Goal: Task Accomplishment & Management: Complete application form

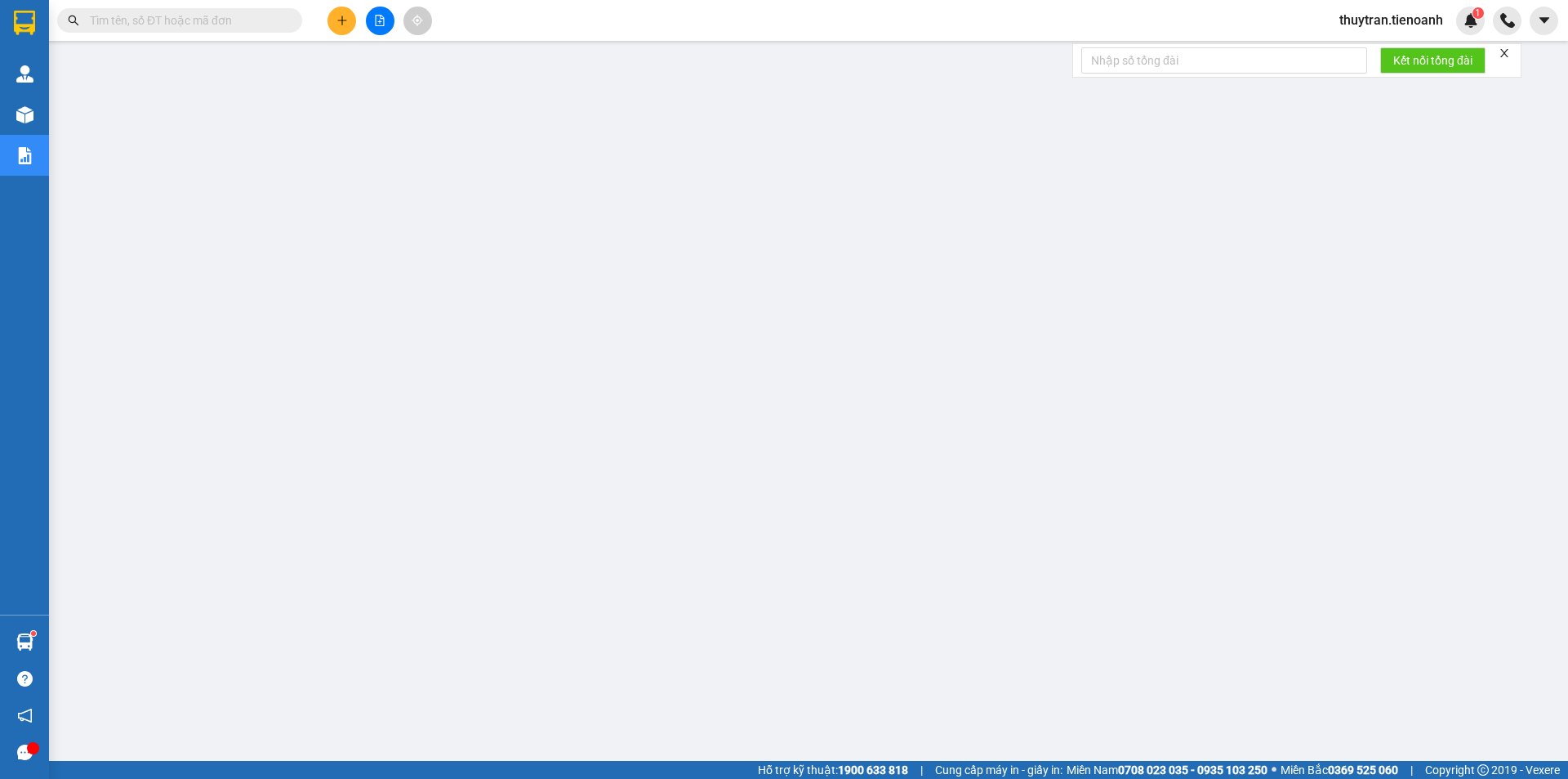
drag, startPoint x: 0, startPoint y: 0, endPoint x: 118, endPoint y: 18, distance: 119.4
paste input "0903851252"
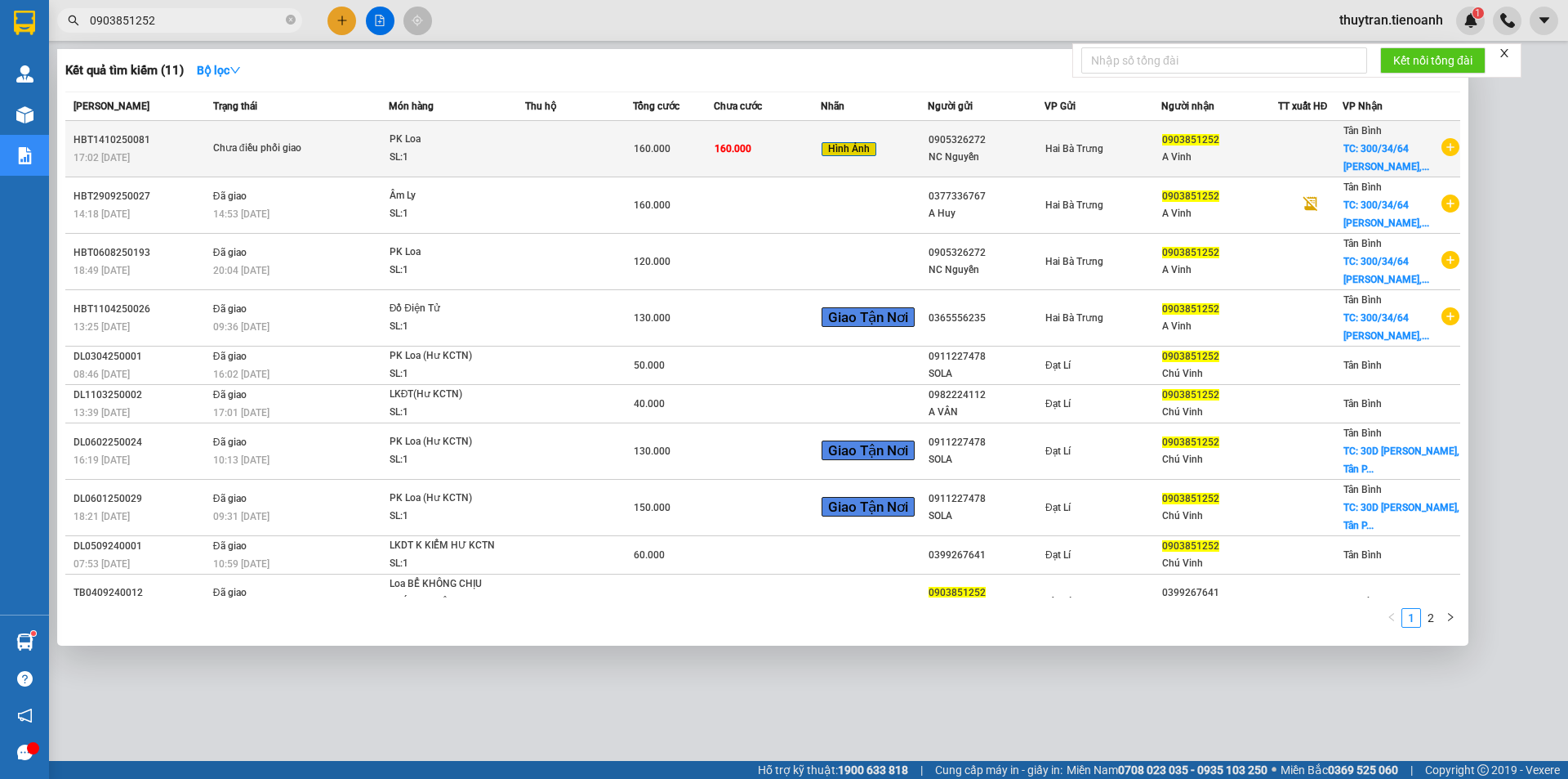
type input "0903851252"
click at [374, 151] on span "Chưa điều phối giao" at bounding box center [300, 149] width 175 height 18
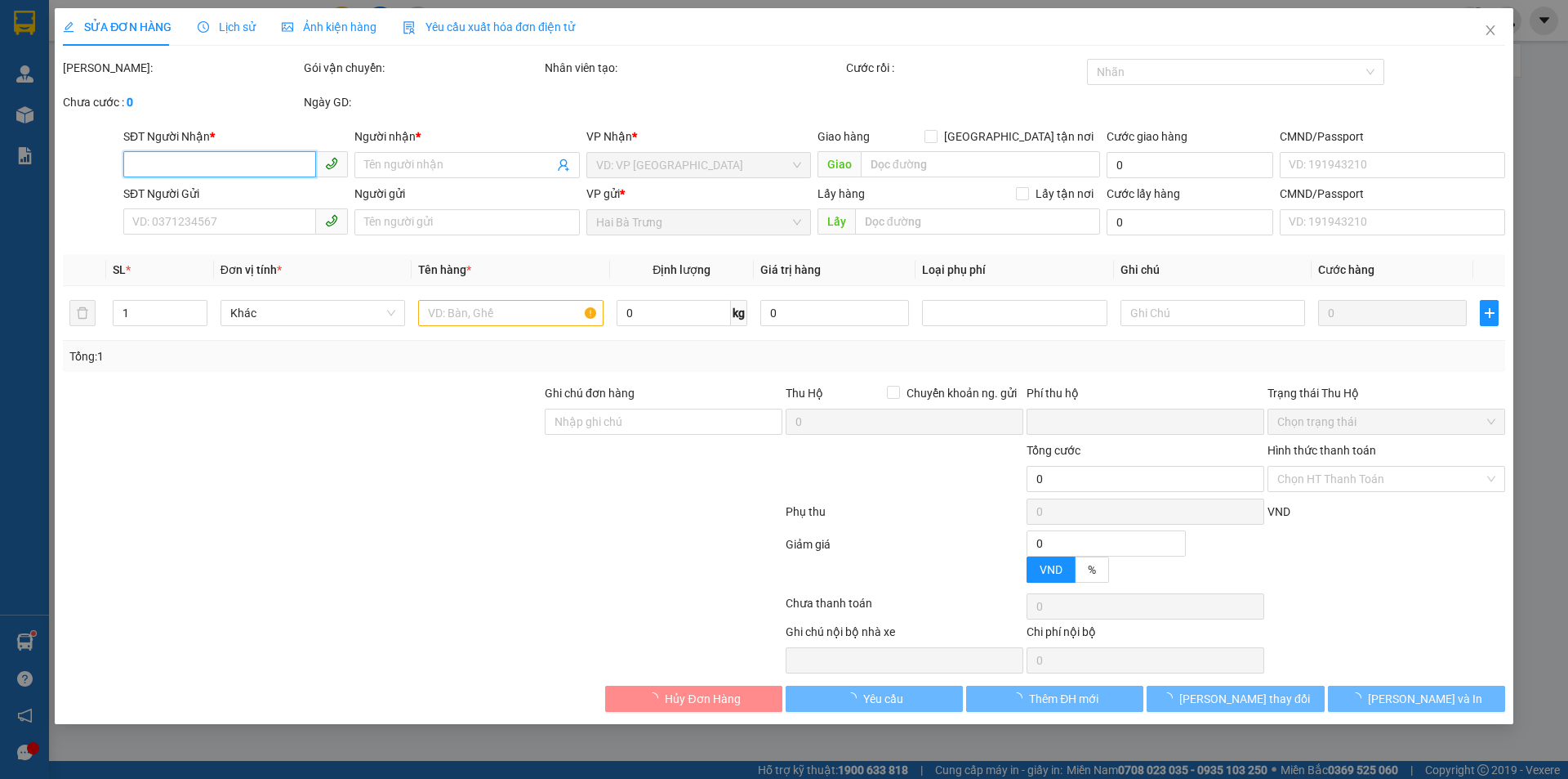
type input "0903851252"
type input "A Vinh"
checkbox input "true"
type input "[STREET_ADDRESS][PERSON_NAME]"
type input "0905326272"
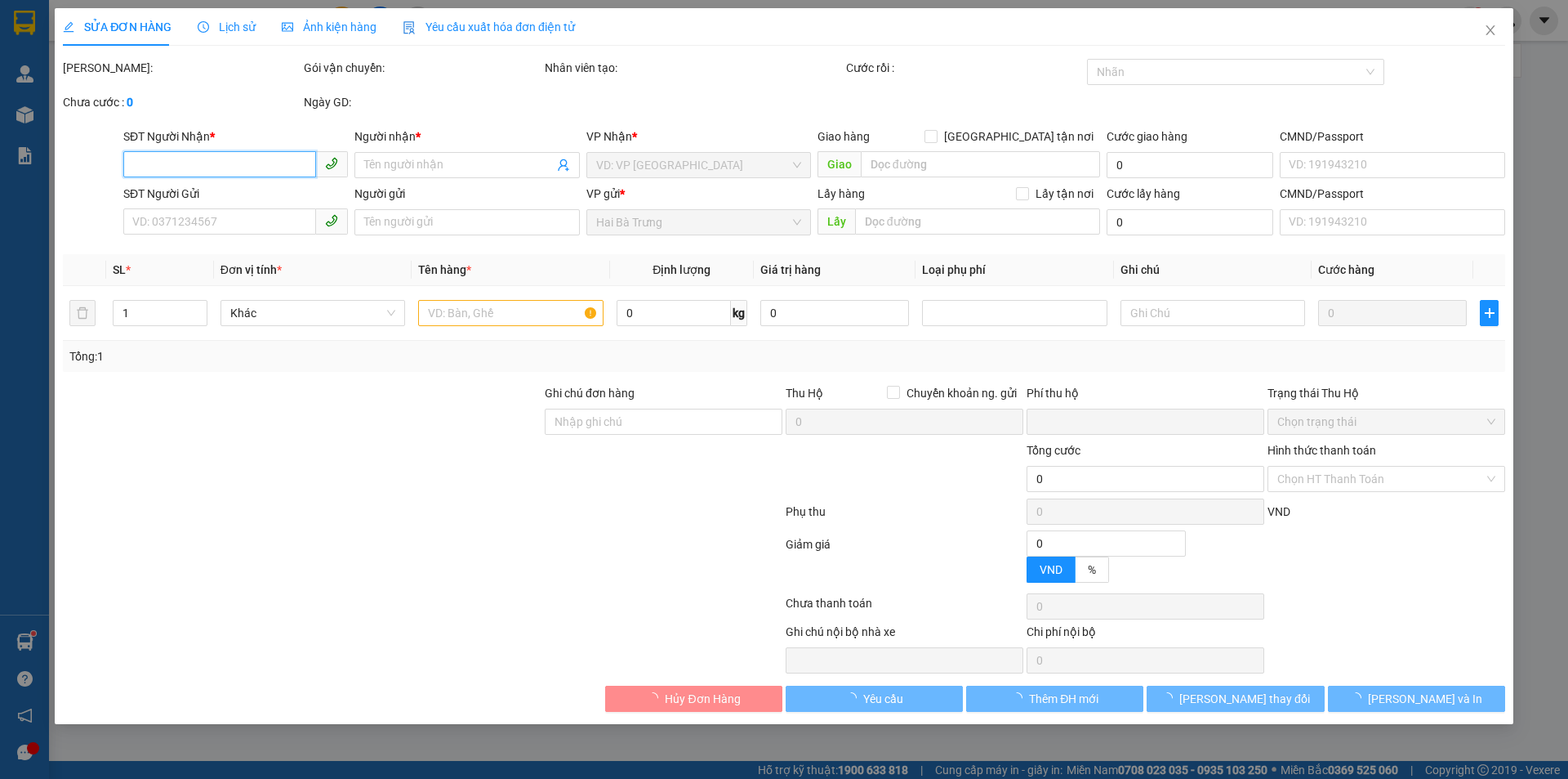
type input "NC Nguyễn"
type input "knm"
type input "0"
type input "160.000"
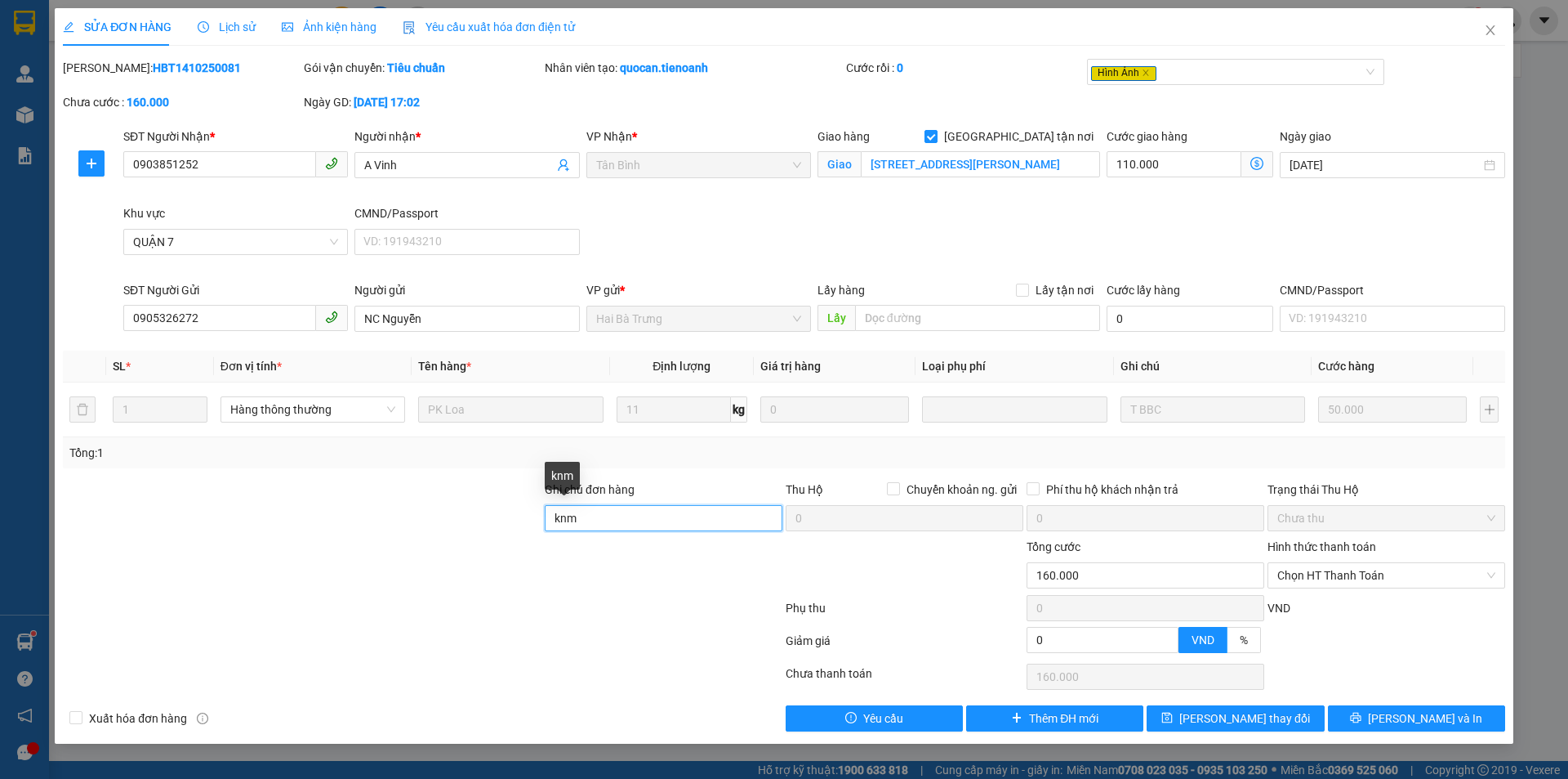
drag, startPoint x: 588, startPoint y: 525, endPoint x: 518, endPoint y: 512, distance: 71.2
click at [518, 512] on div "Ghi chú đơn hàng knm Thu Hộ Chuyển khoản ng. gửi 0 Phí thu hộ khách nhận trả 0 …" at bounding box center [784, 509] width 1446 height 57
click at [482, 485] on div at bounding box center [303, 509] width 482 height 57
click at [1490, 34] on icon "close" at bounding box center [1490, 30] width 13 height 13
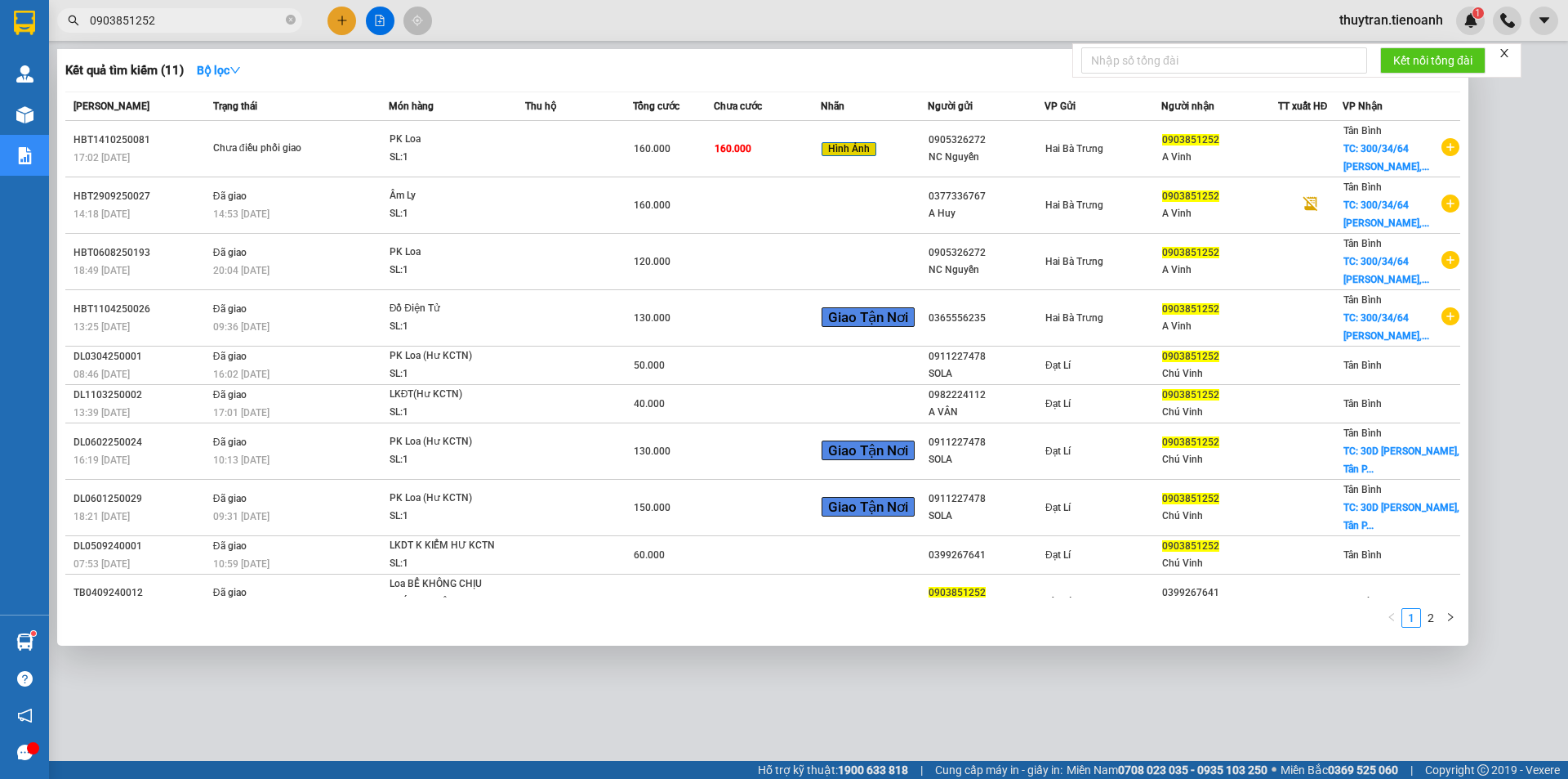
click at [164, 24] on input "0903851252" at bounding box center [186, 21] width 193 height 18
